Goal: Find specific page/section: Find specific page/section

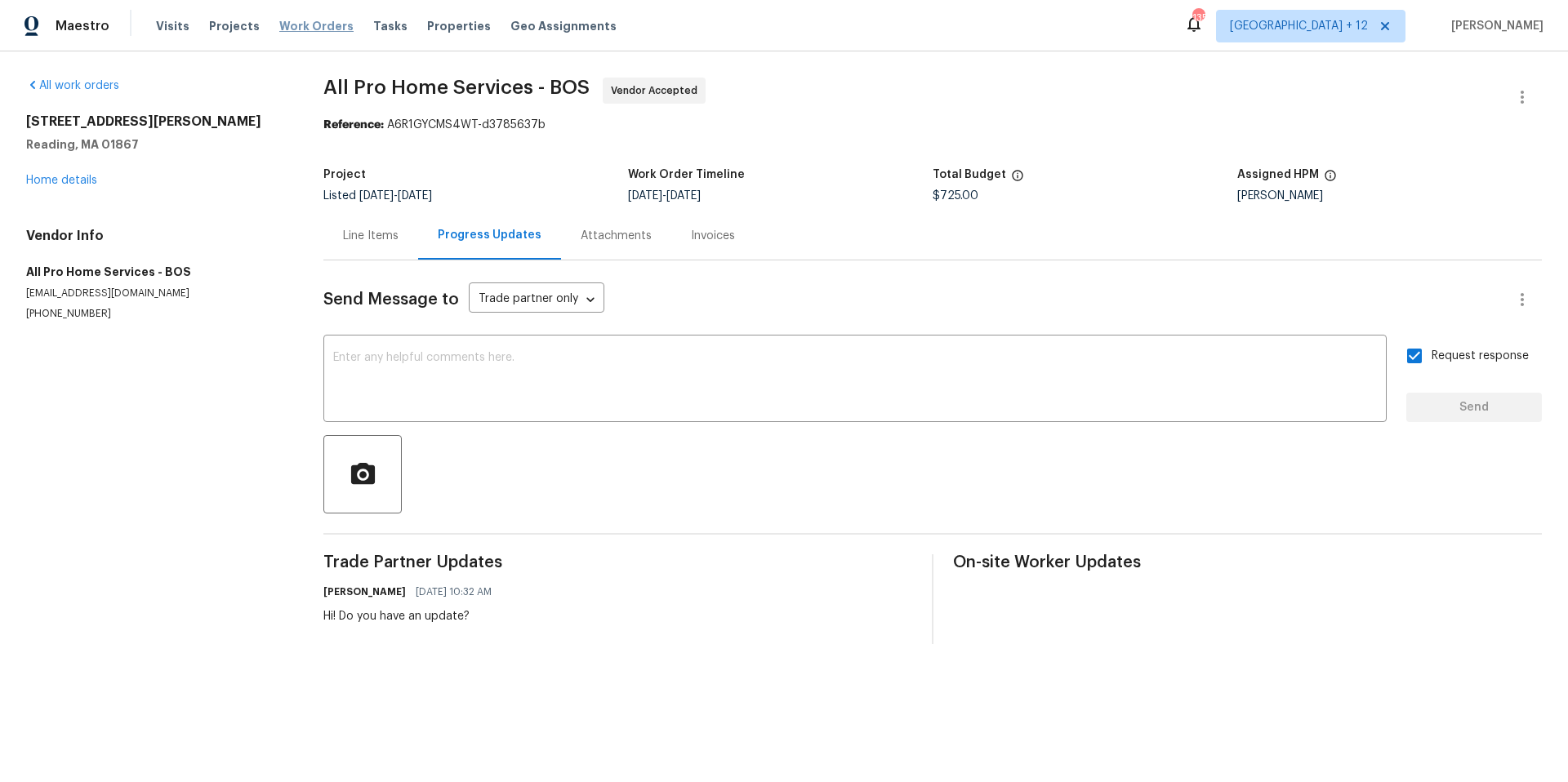
click at [279, 22] on span "Work Orders" at bounding box center [316, 26] width 75 height 17
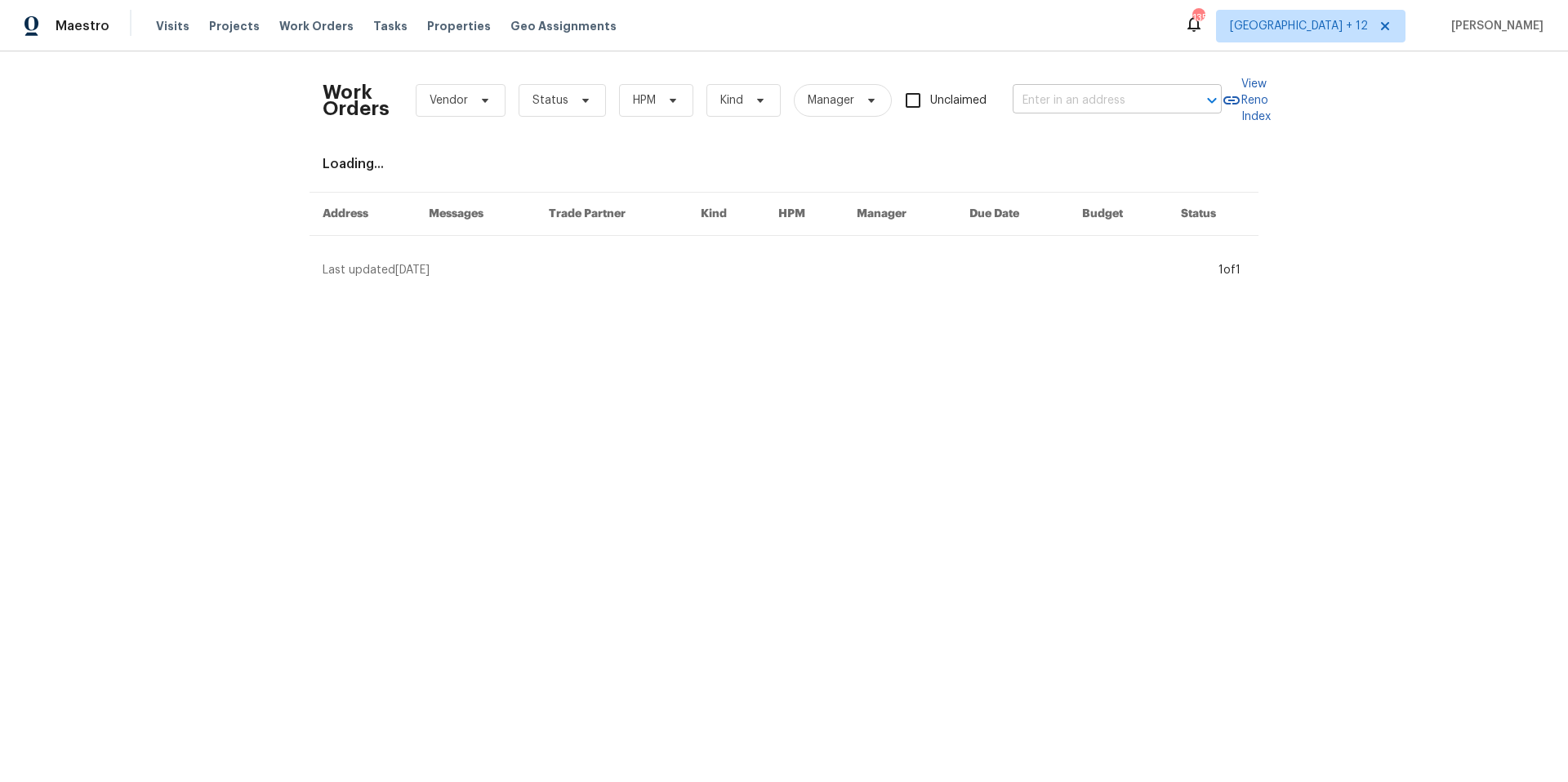
click at [1052, 101] on input "text" at bounding box center [1094, 101] width 163 height 26
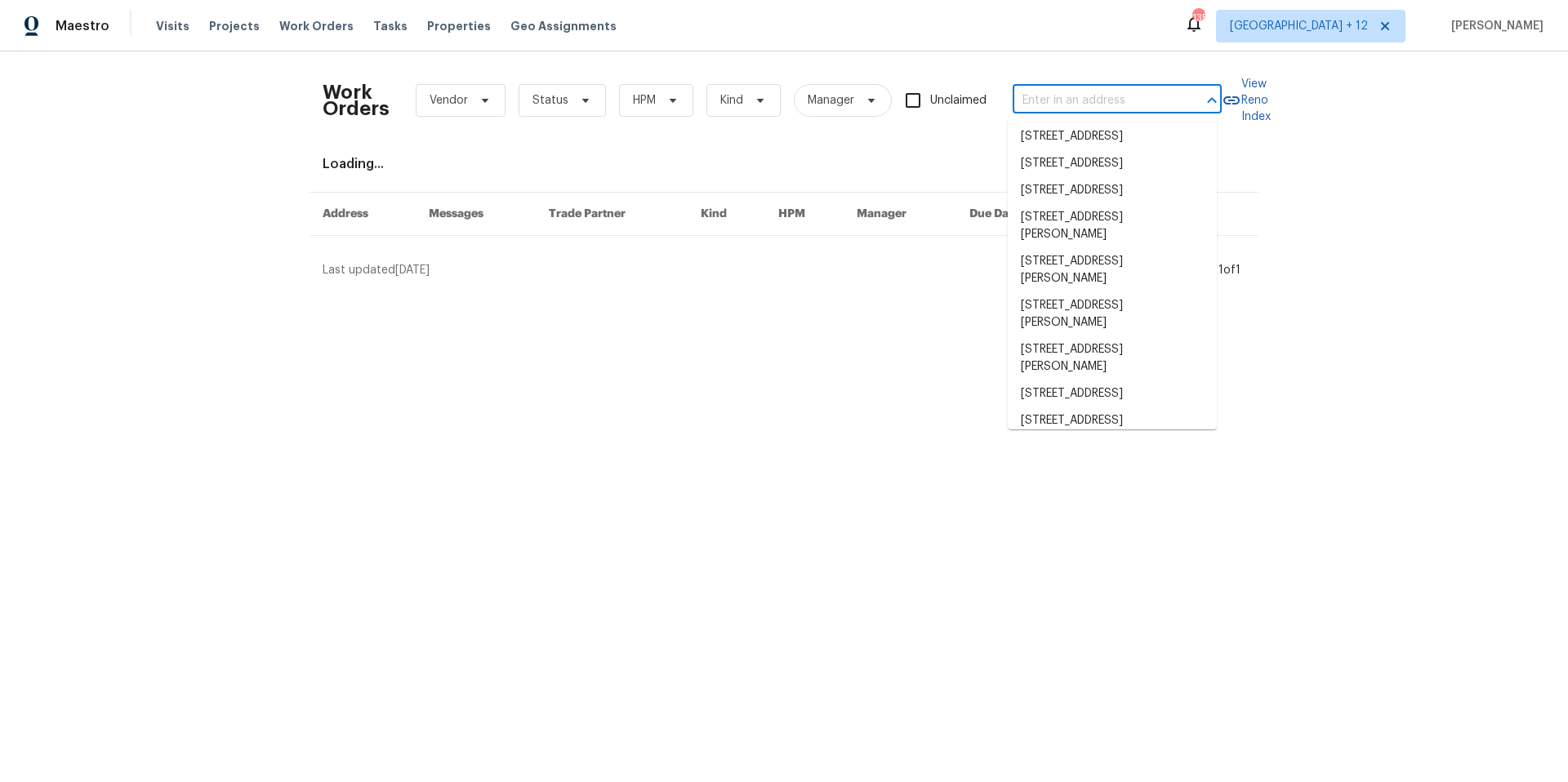
paste input "[URL][DOMAIN_NAME]"
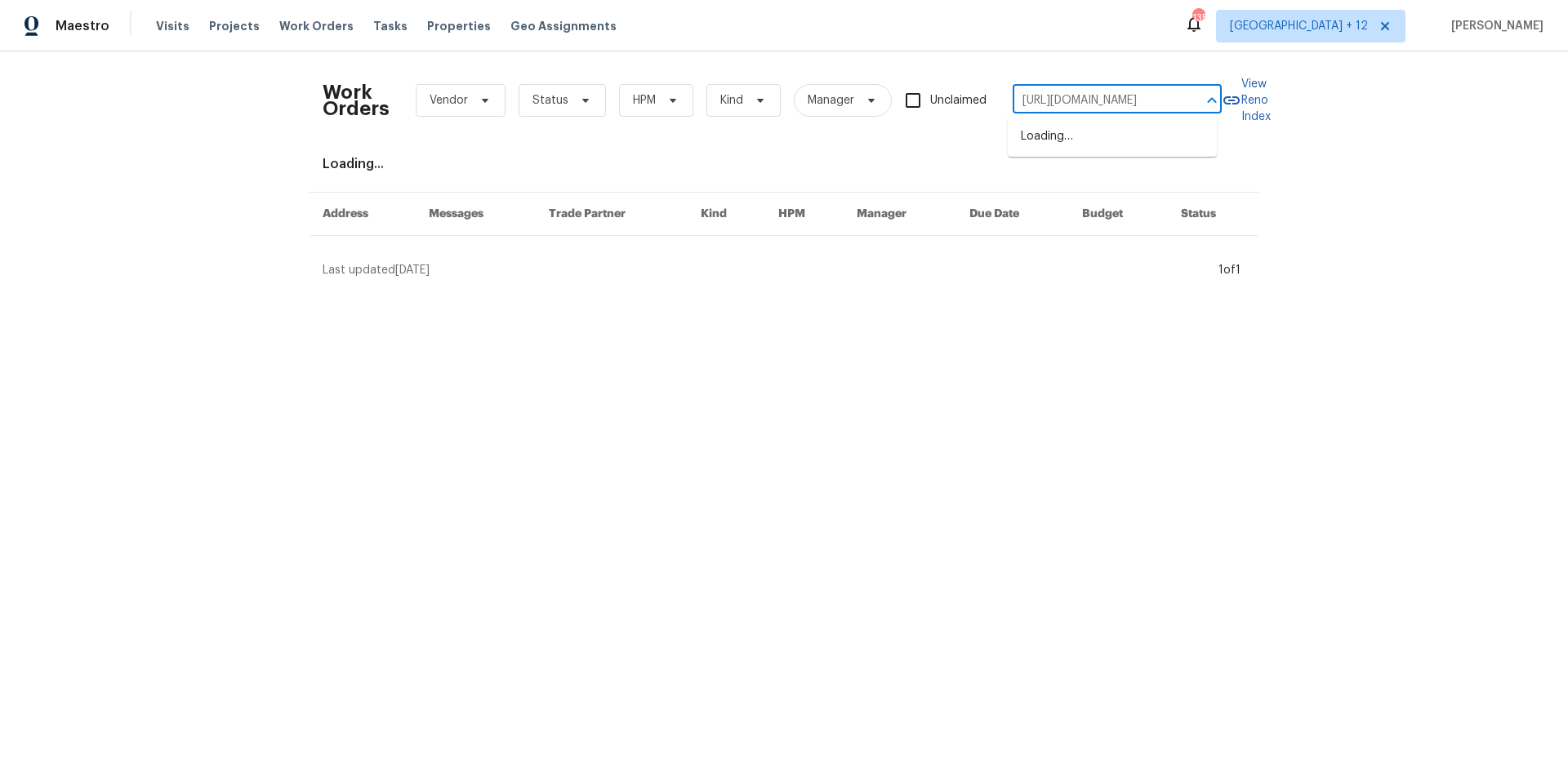
scroll to position [0, 506]
drag, startPoint x: 1178, startPoint y: 97, endPoint x: 952, endPoint y: 91, distance: 226.1
click at [952, 91] on div "Work Orders Vendor Status HPM Kind Manager Unclaimed [URL][DOMAIN_NAME] ​" at bounding box center [772, 100] width 899 height 72
click at [1165, 95] on input "[URL][DOMAIN_NAME]" at bounding box center [1094, 101] width 163 height 26
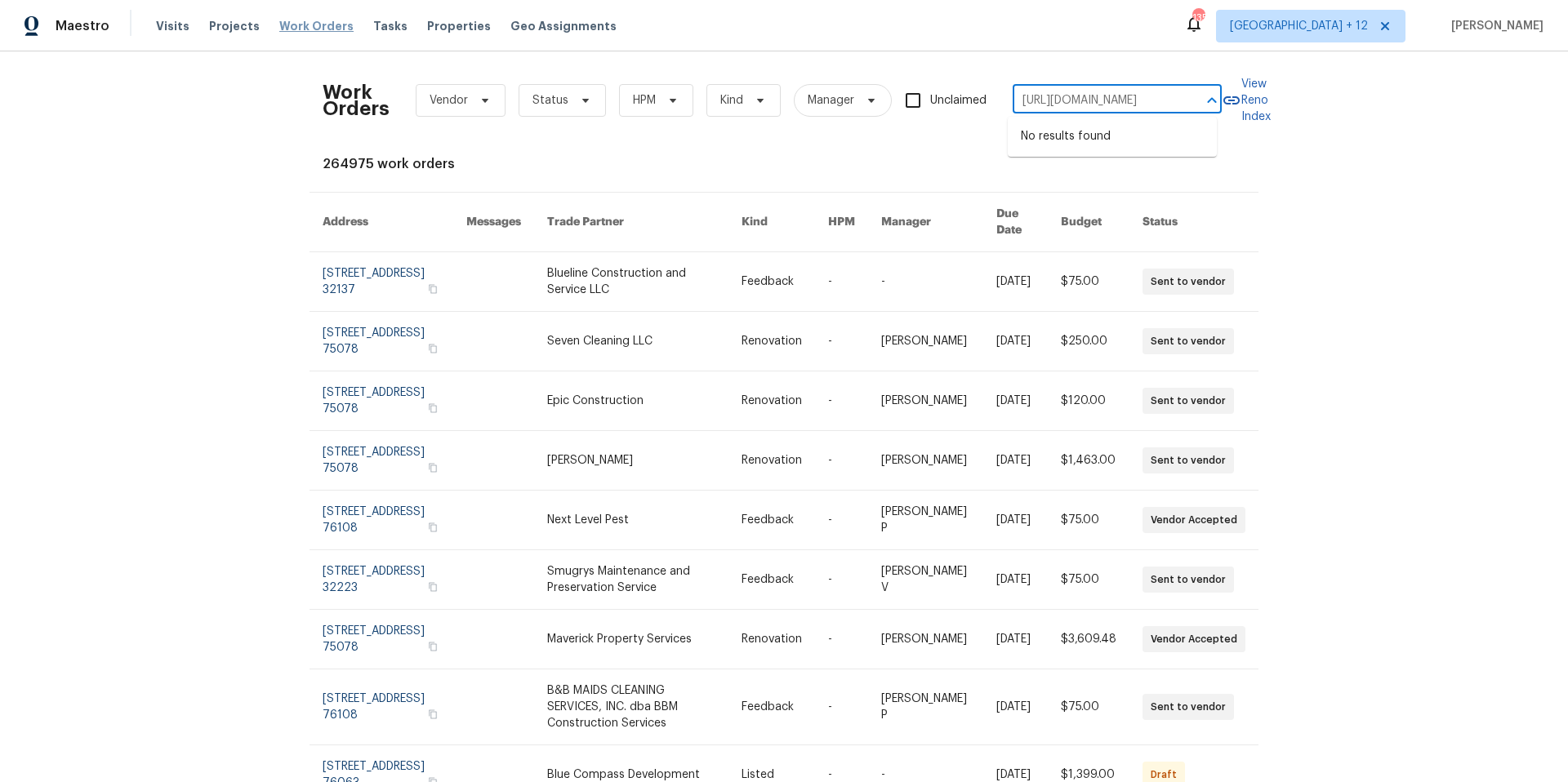
type input "[URL][DOMAIN_NAME]"
click at [279, 30] on span "Work Orders" at bounding box center [316, 26] width 75 height 17
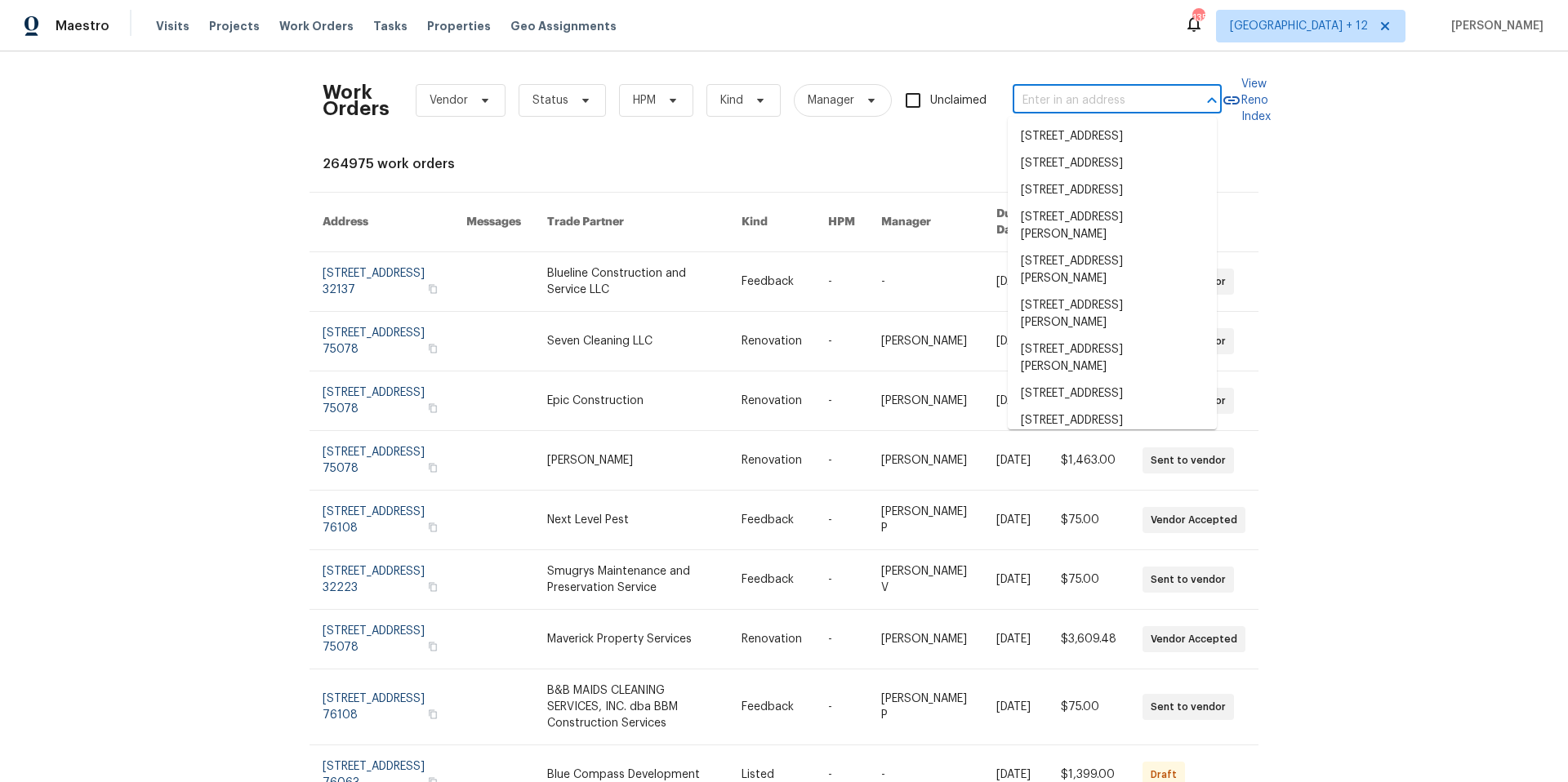
click at [1076, 95] on input "text" at bounding box center [1094, 101] width 163 height 26
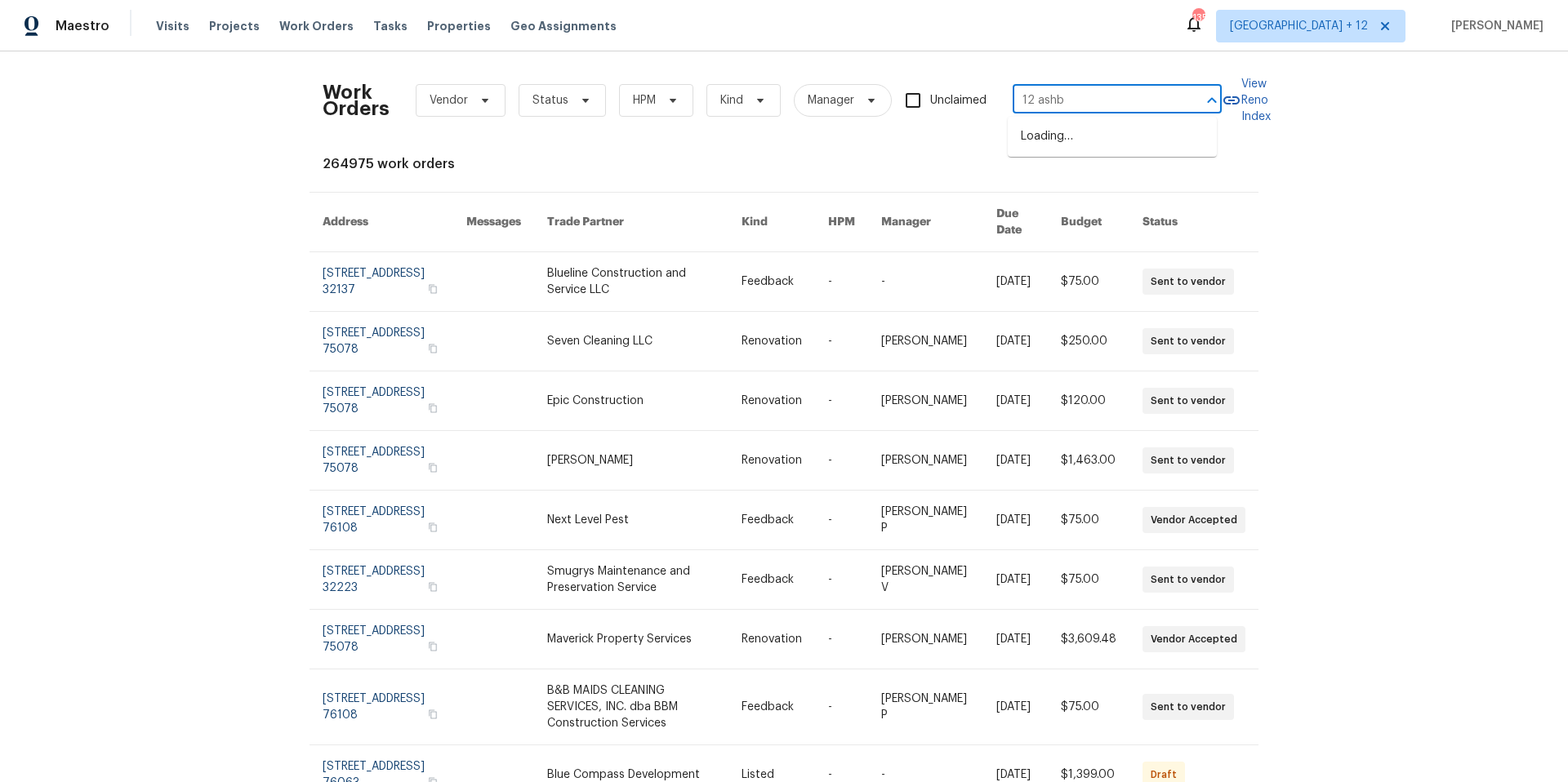
type input "12 [PERSON_NAME]"
click at [1155, 142] on li "[STREET_ADDRESS][PERSON_NAME]" at bounding box center [1112, 145] width 209 height 44
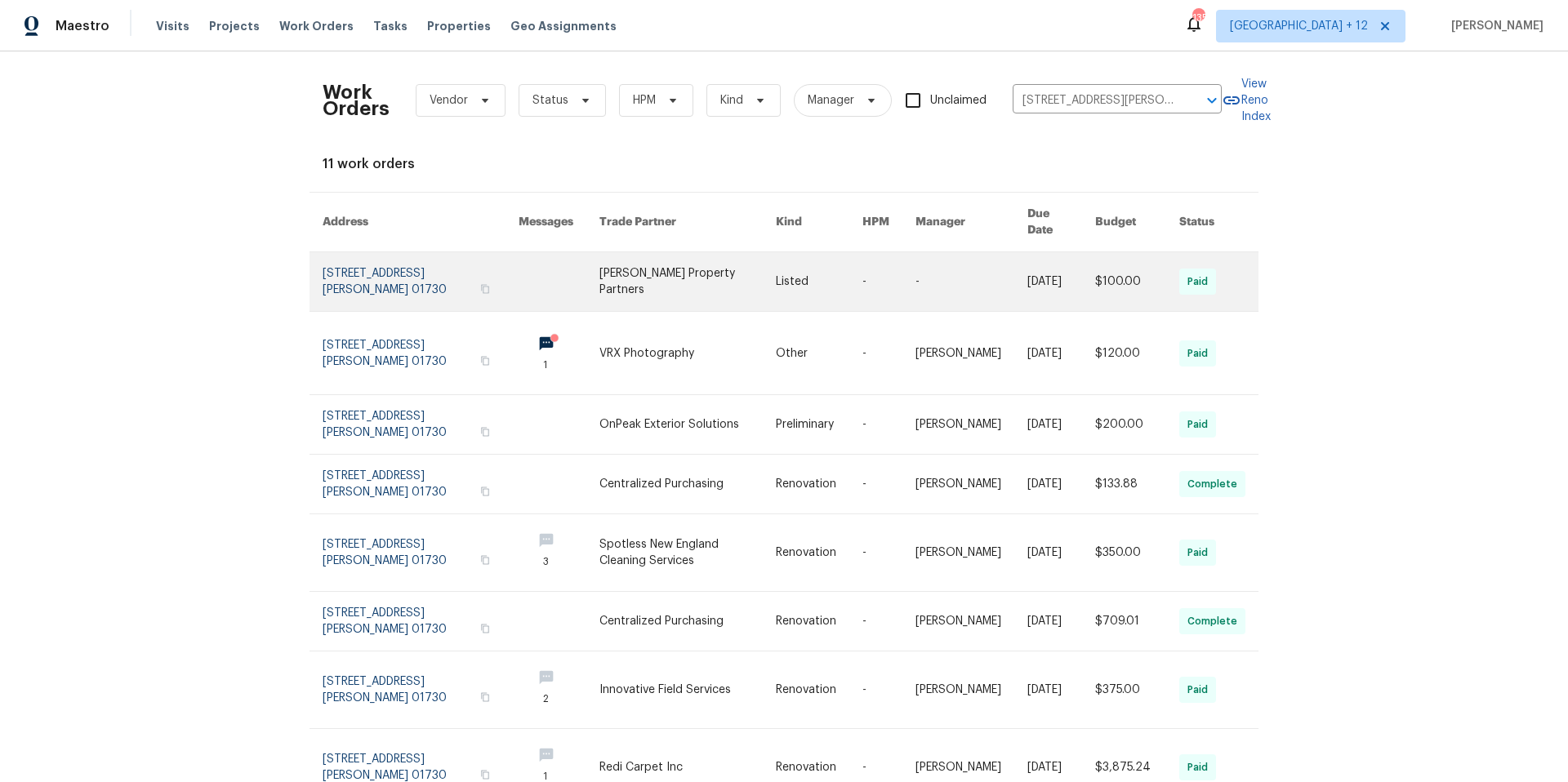
click at [311, 270] on td "[STREET_ADDRESS][PERSON_NAME]" at bounding box center [407, 282] width 196 height 60
click at [344, 261] on link at bounding box center [421, 281] width 196 height 59
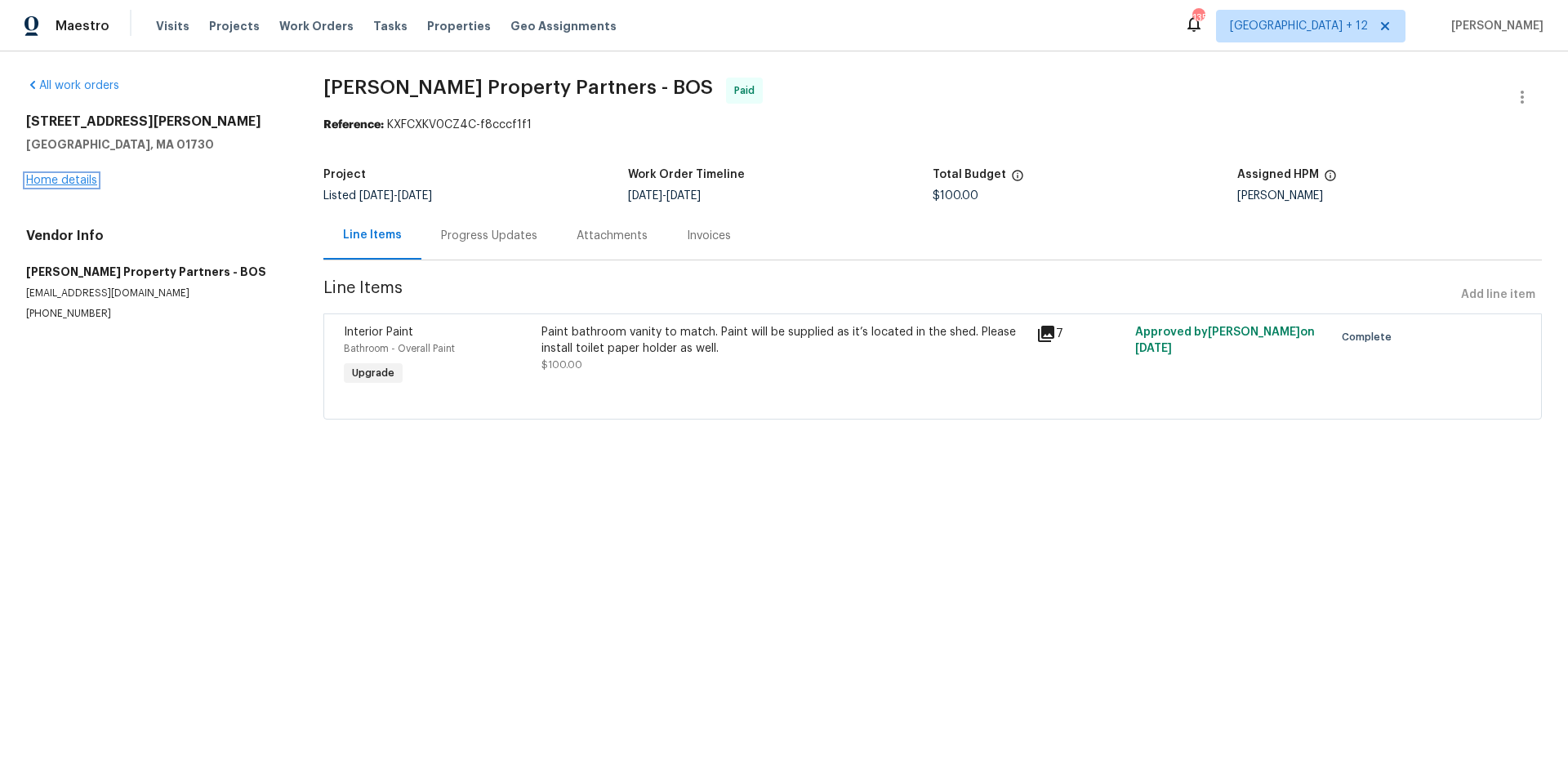
click at [68, 176] on link "Home details" at bounding box center [62, 180] width 71 height 12
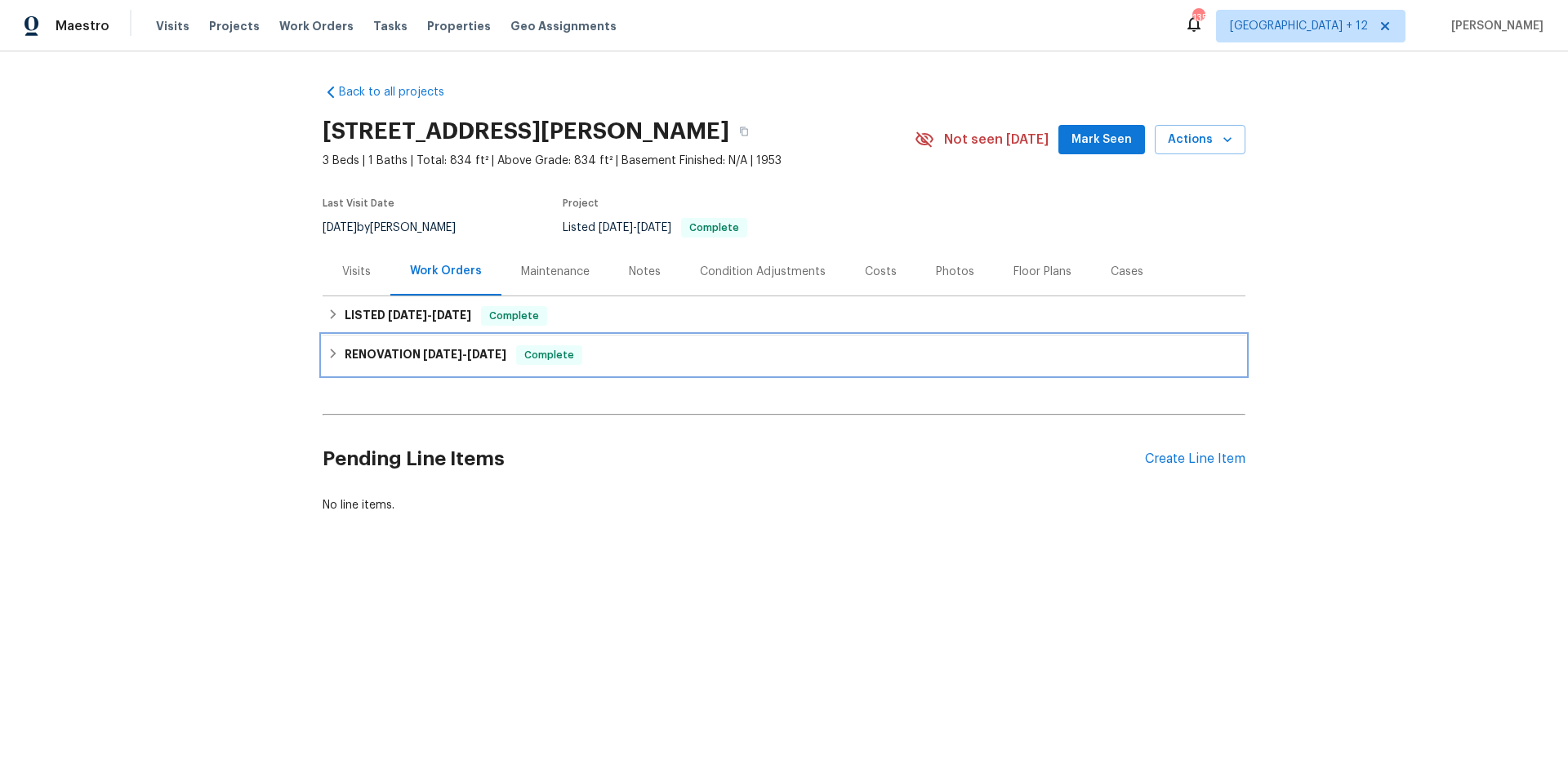
click at [328, 357] on icon at bounding box center [334, 353] width 12 height 12
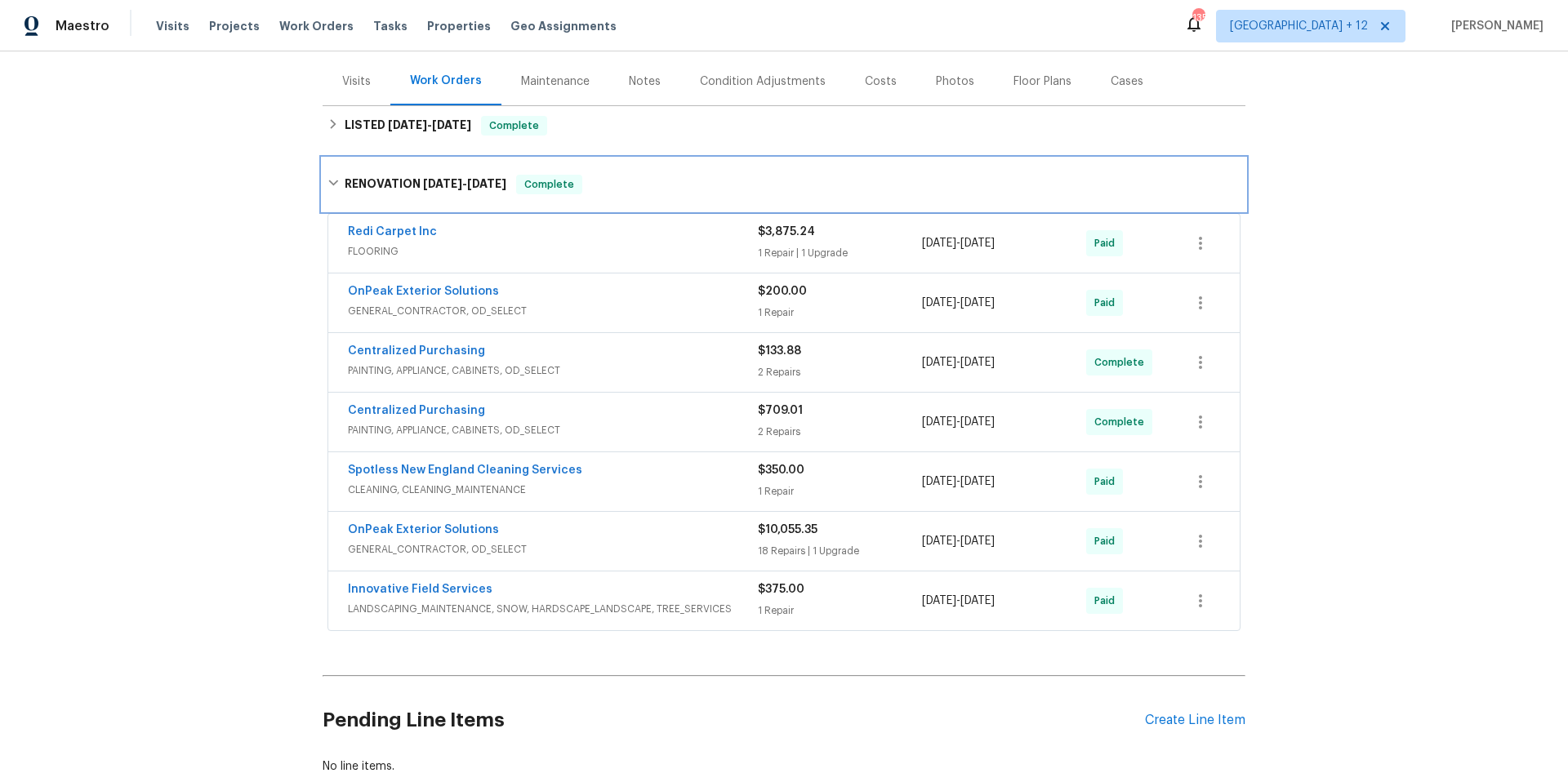
scroll to position [192, 0]
